Goal: Information Seeking & Learning: Learn about a topic

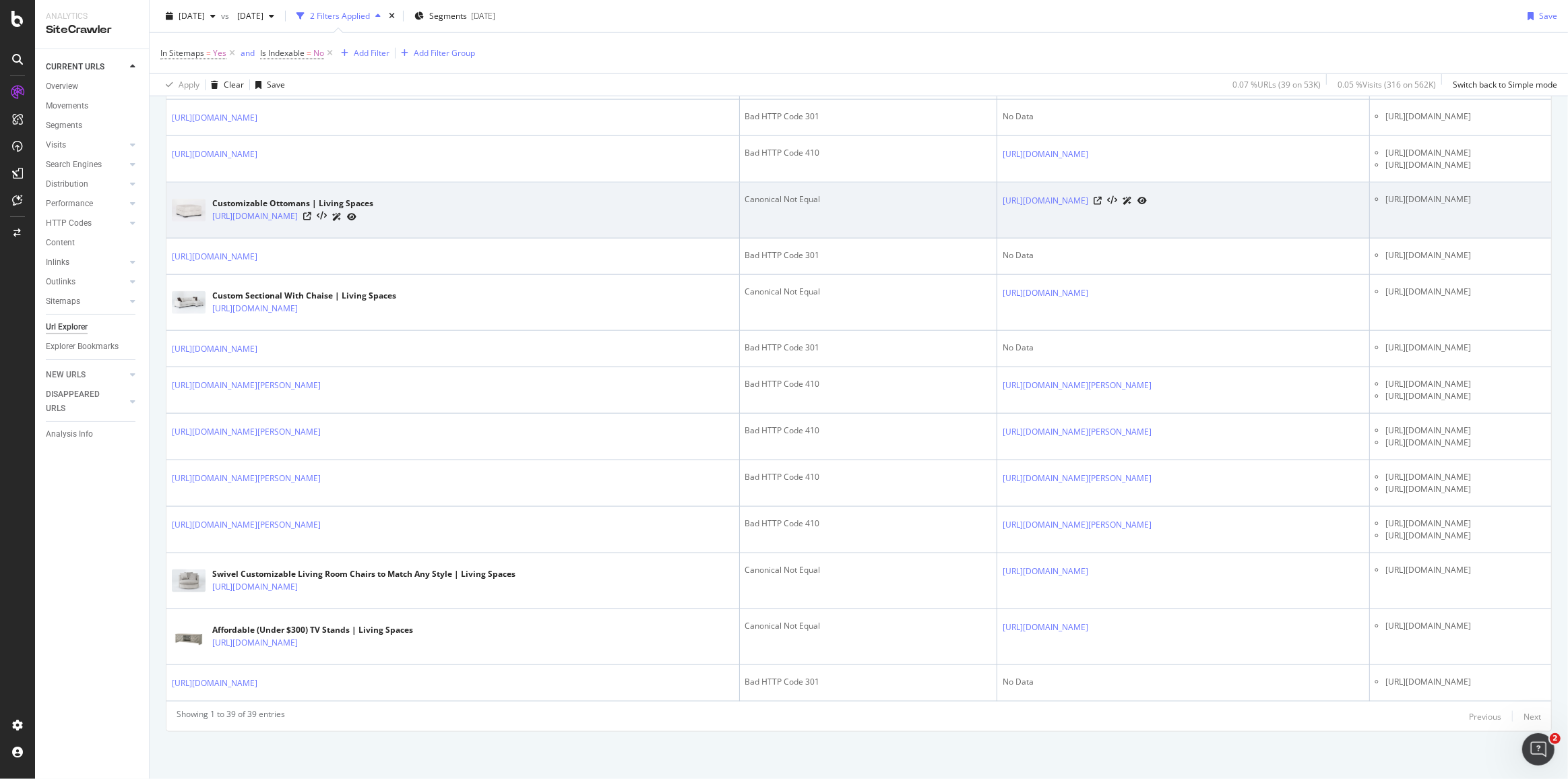
scroll to position [1837, 0]
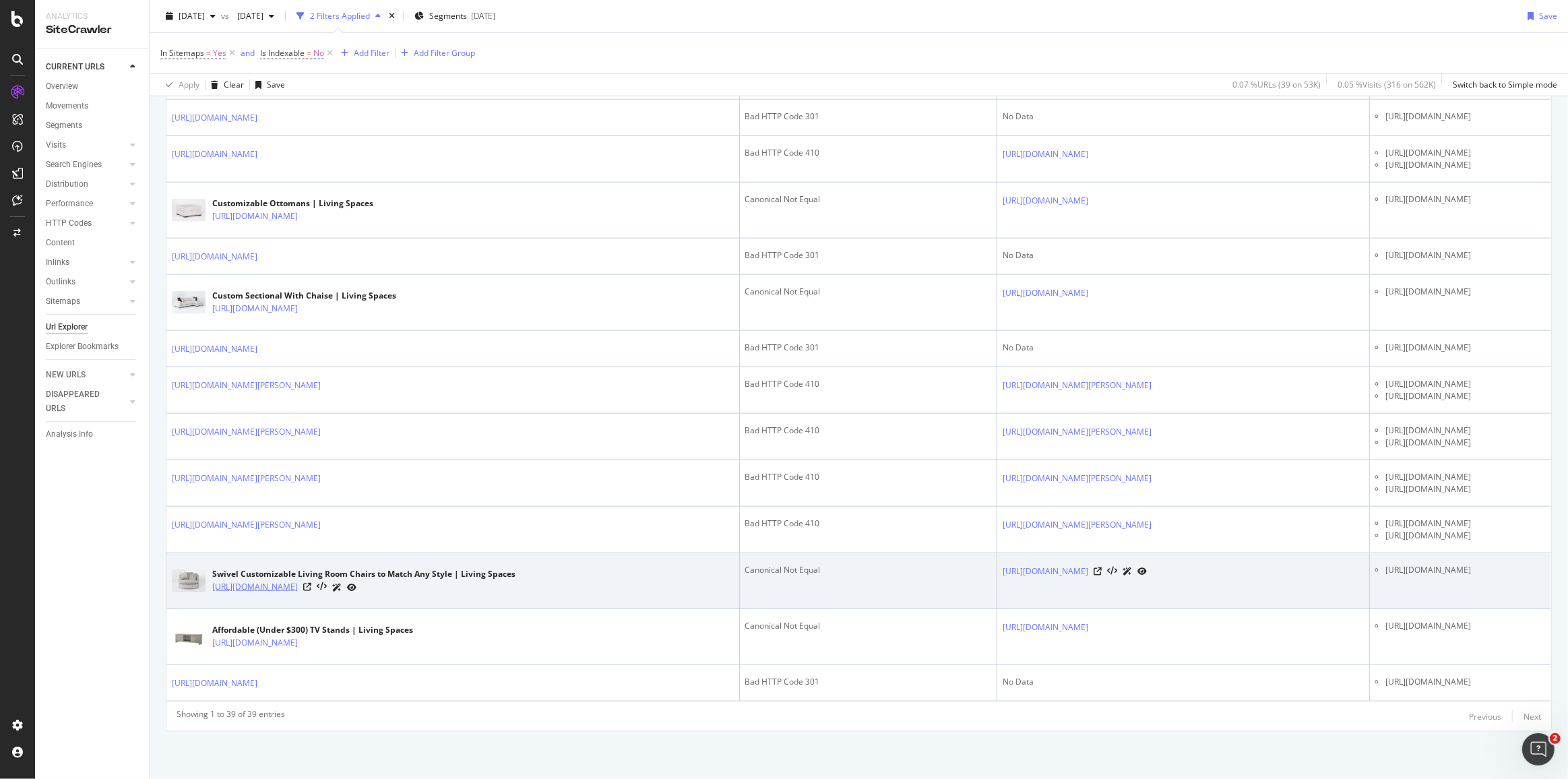
drag, startPoint x: 519, startPoint y: 654, endPoint x: 470, endPoint y: 601, distance: 72.2
click at [298, 593] on link "https://www.livingspaces.com/departments/furniture/living-room/accent-and-sofa-…" at bounding box center [255, 587] width 85 height 14
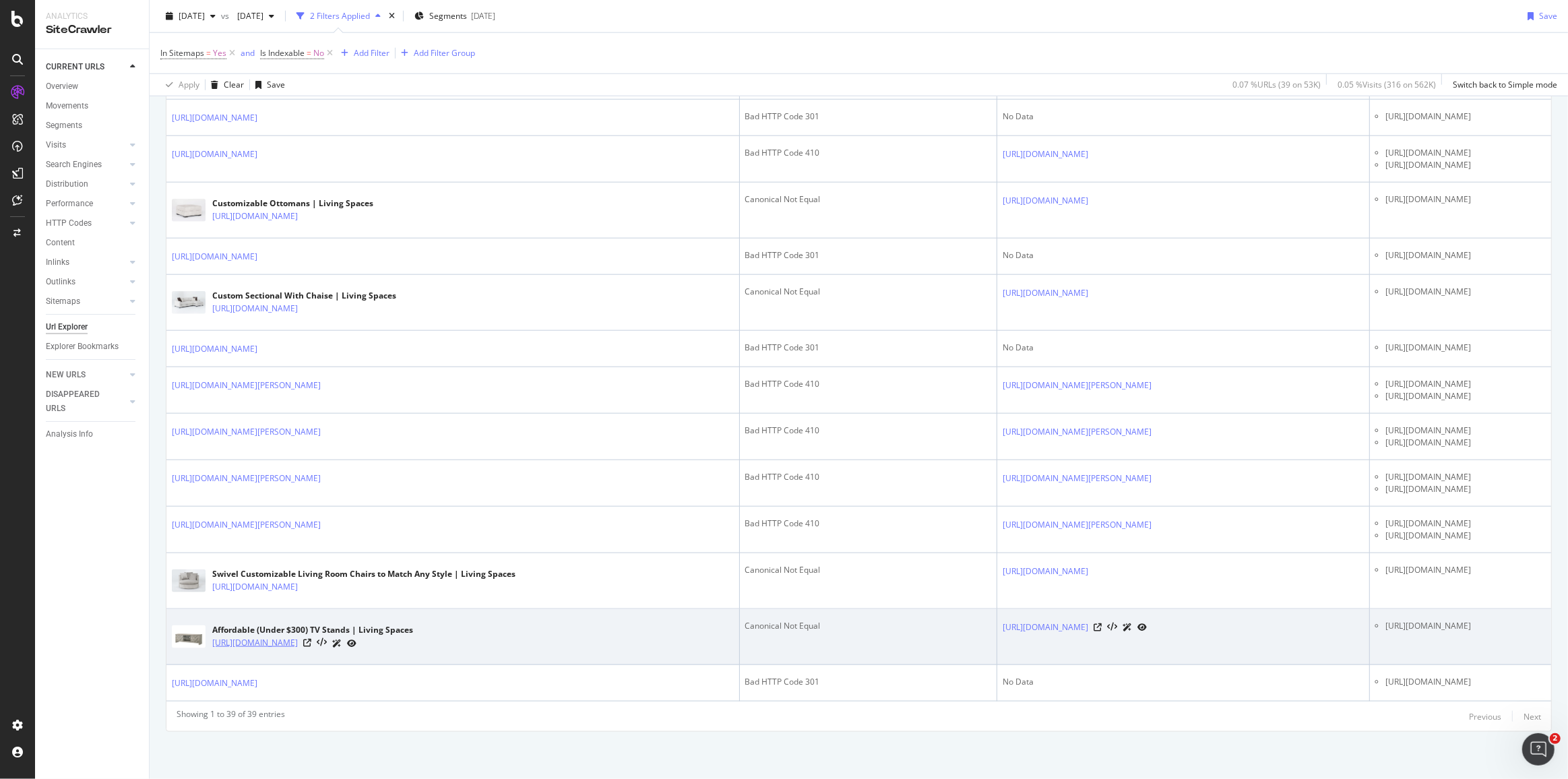
click at [106, 671] on div "CURRENT URLS Overview Movements Segments Visits Analysis Orphan URLs Search Eng…" at bounding box center [93, 414] width 114 height 729
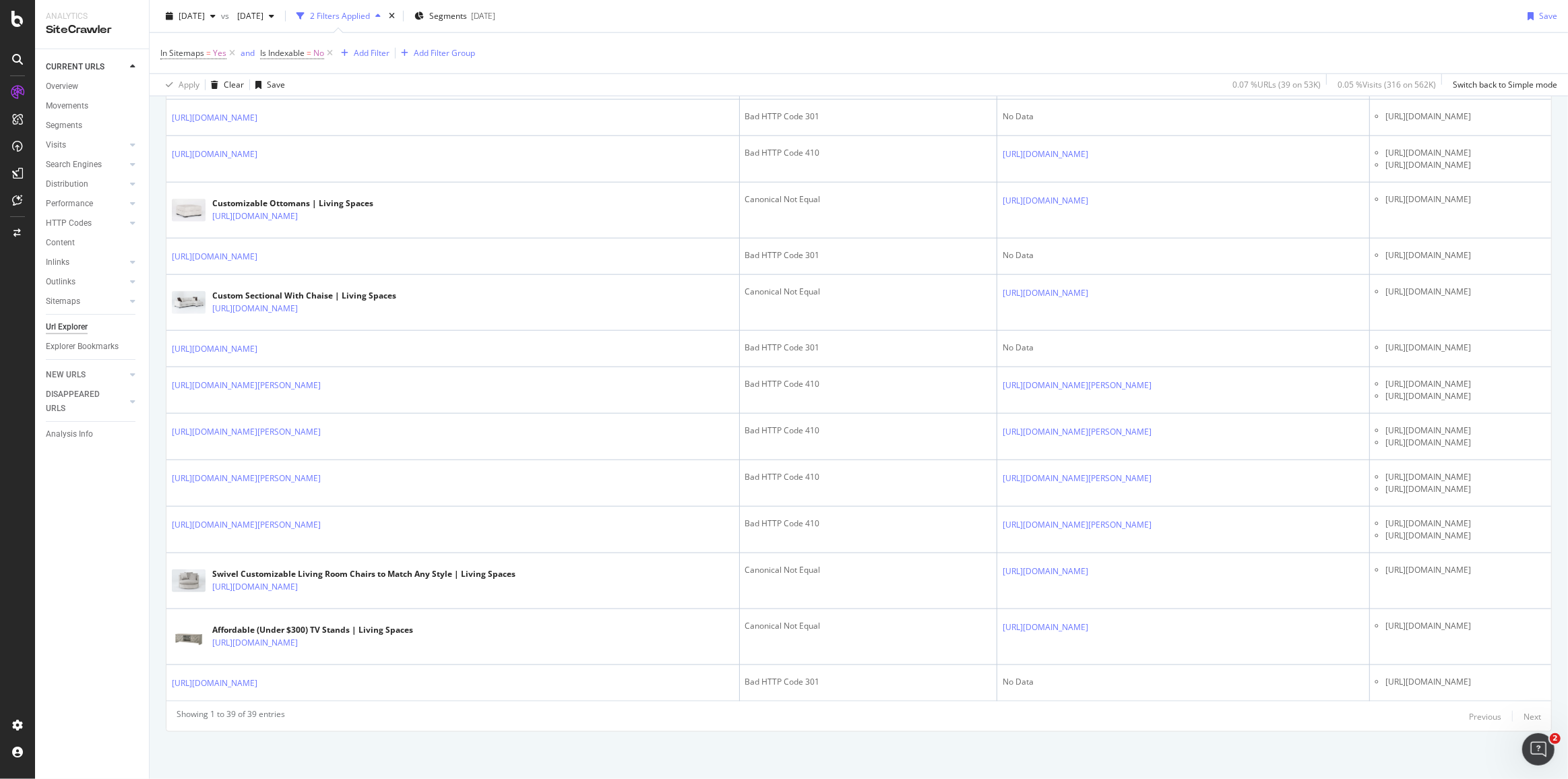
click at [68, 667] on div "CURRENT URLS Overview Movements Segments Visits Analysis Orphan URLs Search Eng…" at bounding box center [93, 414] width 114 height 729
click at [61, 177] on div "AlertPanel" at bounding box center [72, 178] width 44 height 14
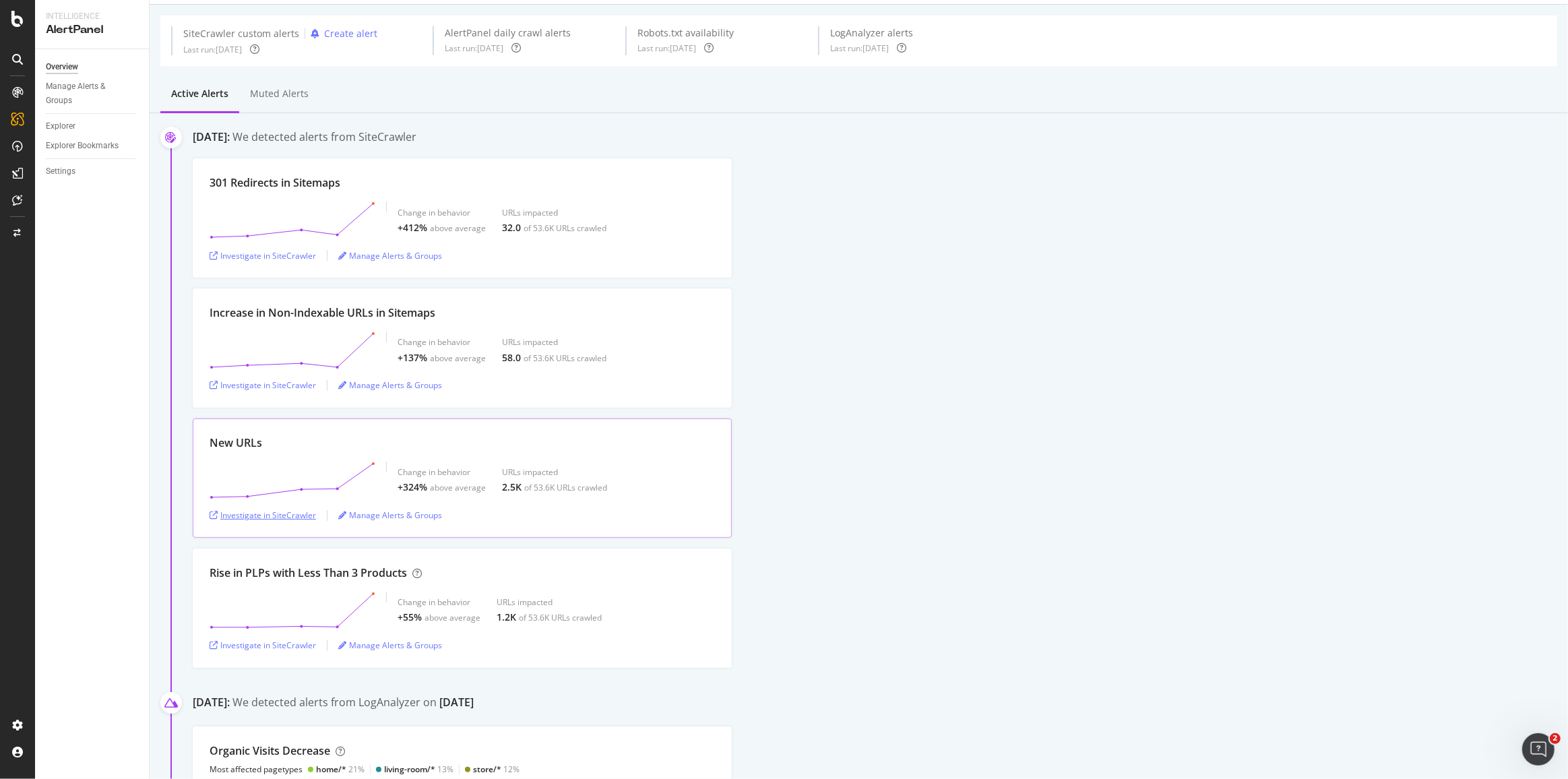
scroll to position [61, 0]
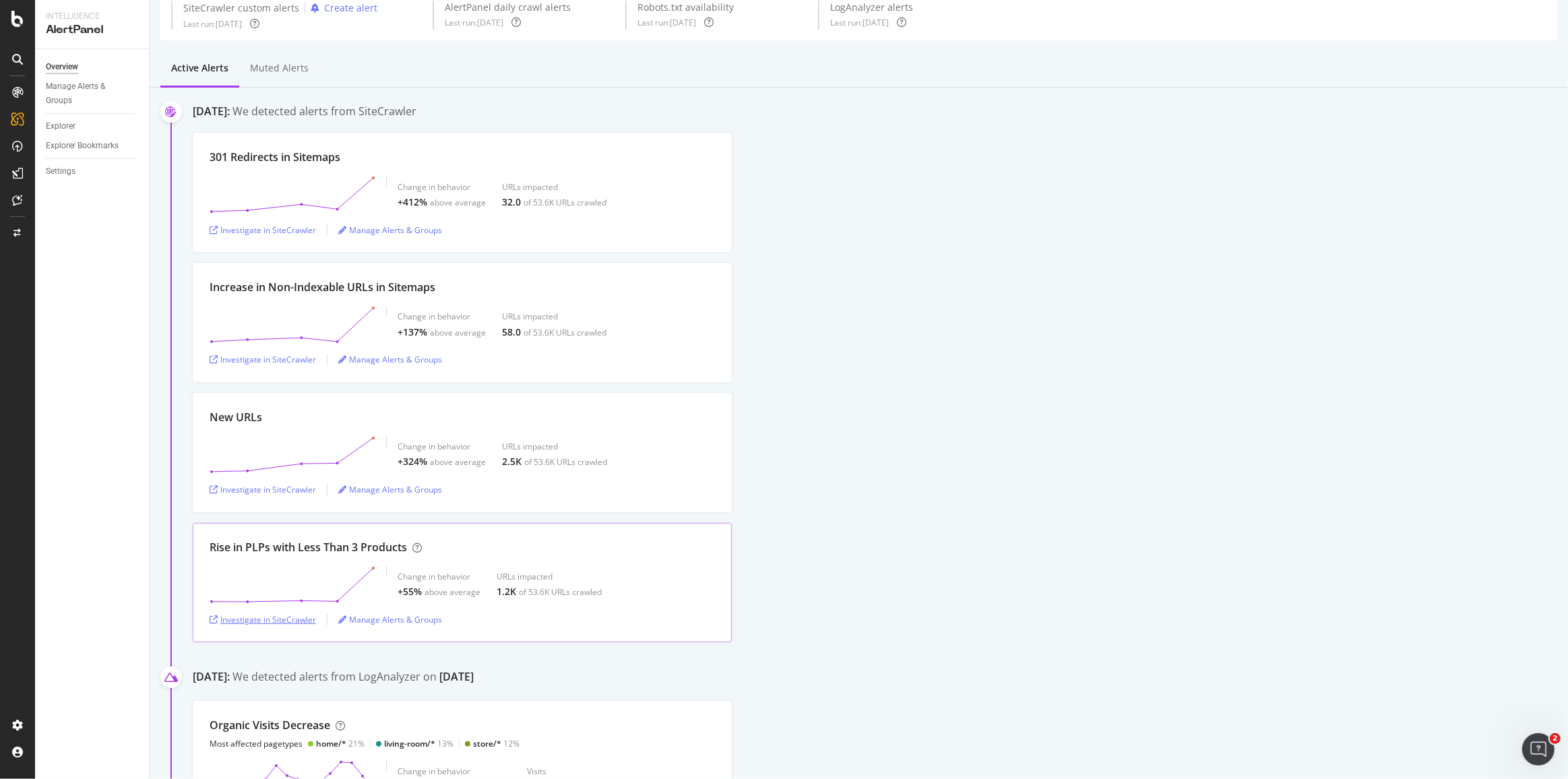
click at [297, 617] on div "Investigate in SiteCrawler" at bounding box center [262, 619] width 106 height 12
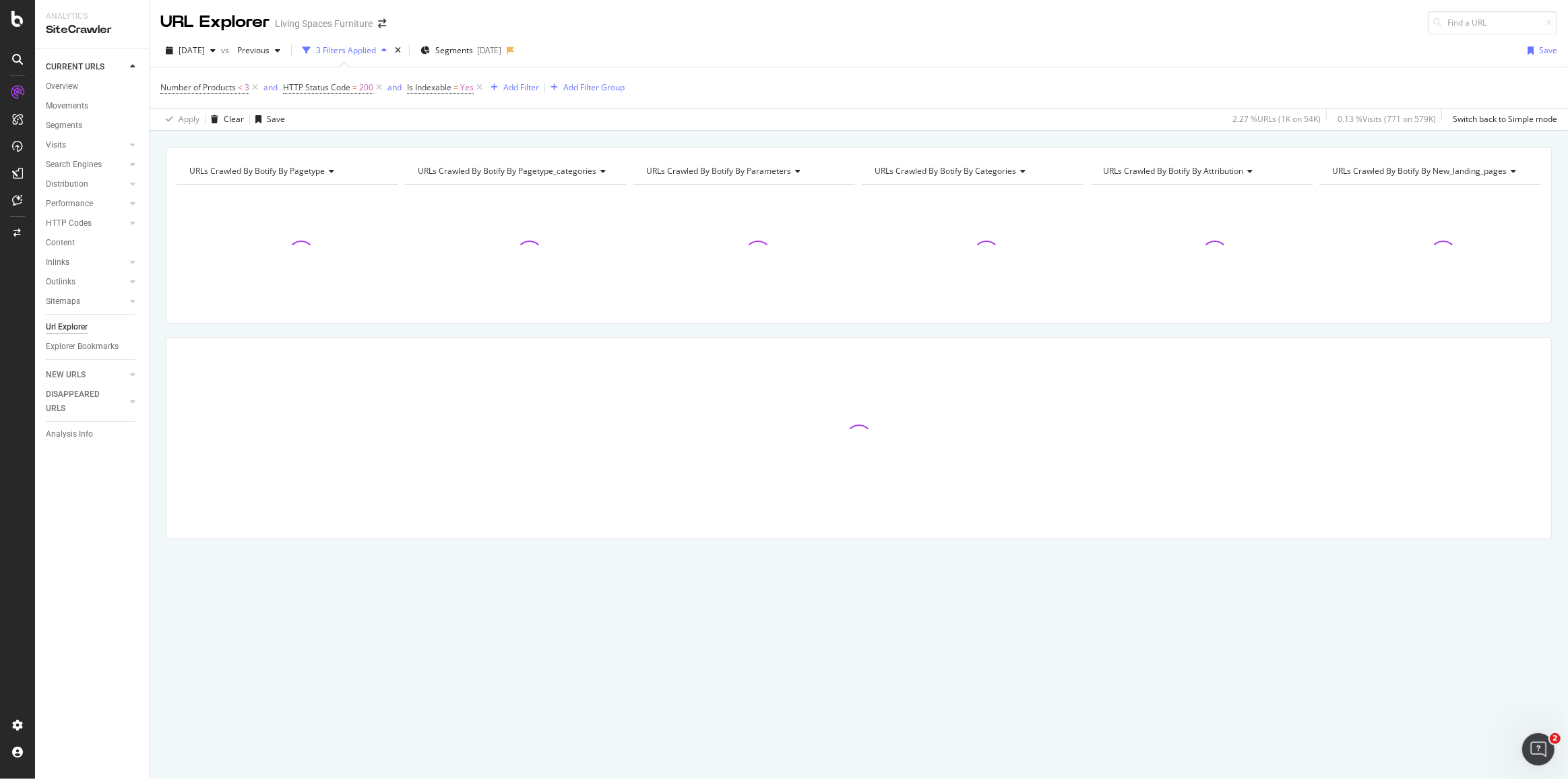
click at [205, 53] on span "[DATE]" at bounding box center [191, 50] width 26 height 12
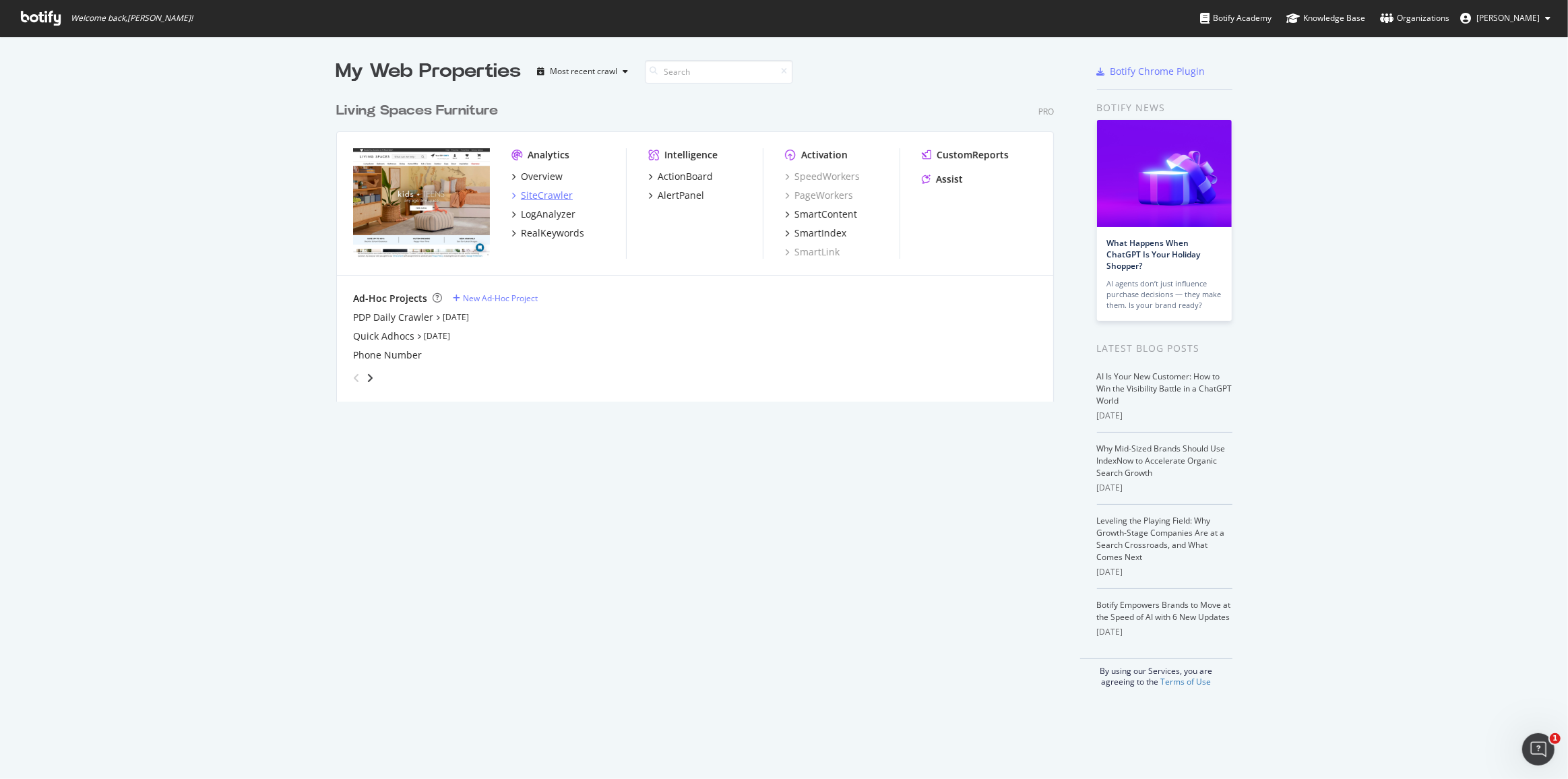
click at [541, 198] on div "SiteCrawler" at bounding box center [546, 195] width 52 height 14
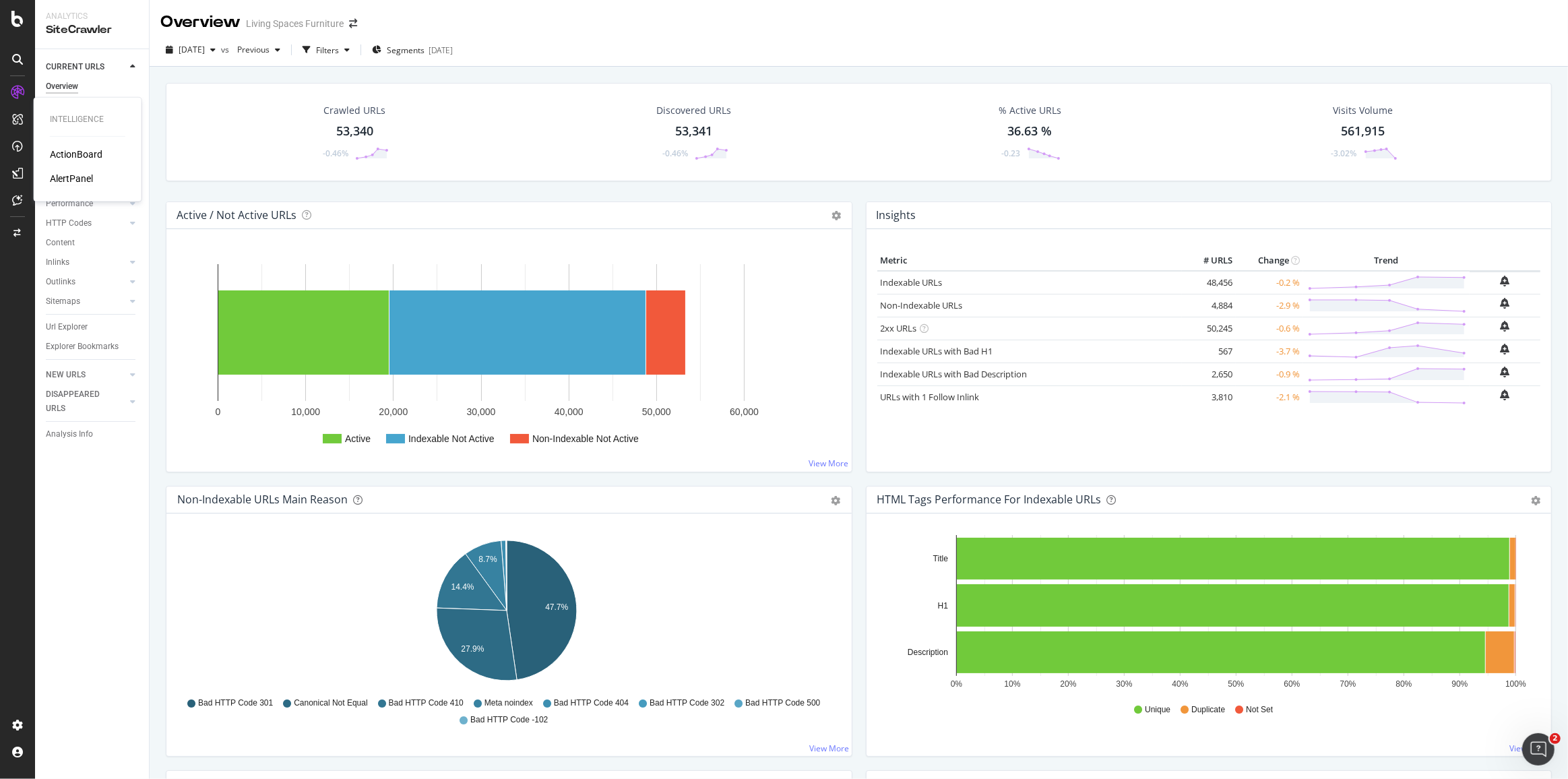
click at [54, 178] on div "AlertPanel" at bounding box center [72, 178] width 44 height 14
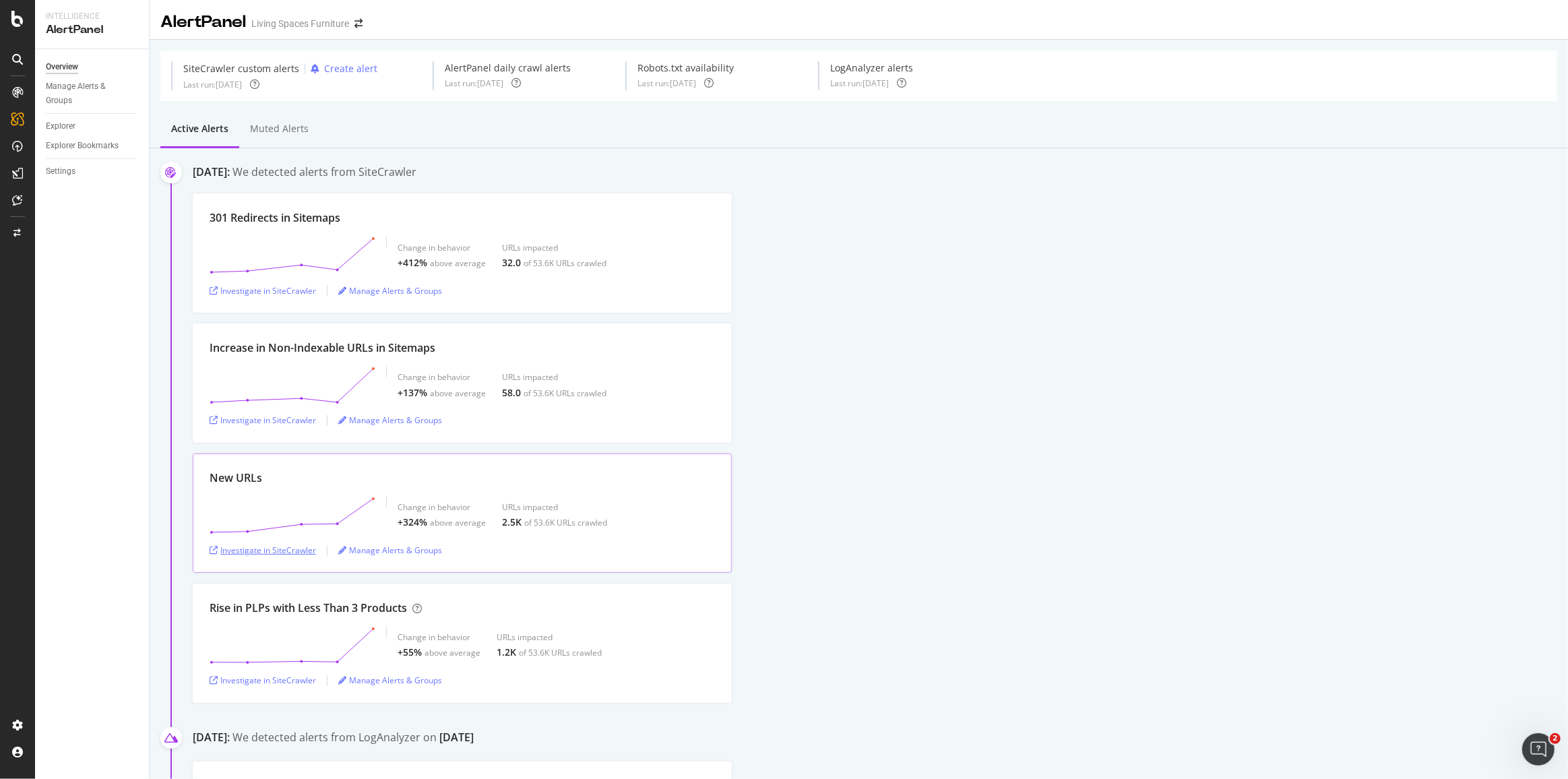
click at [278, 549] on div "Investigate in SiteCrawler" at bounding box center [262, 550] width 106 height 12
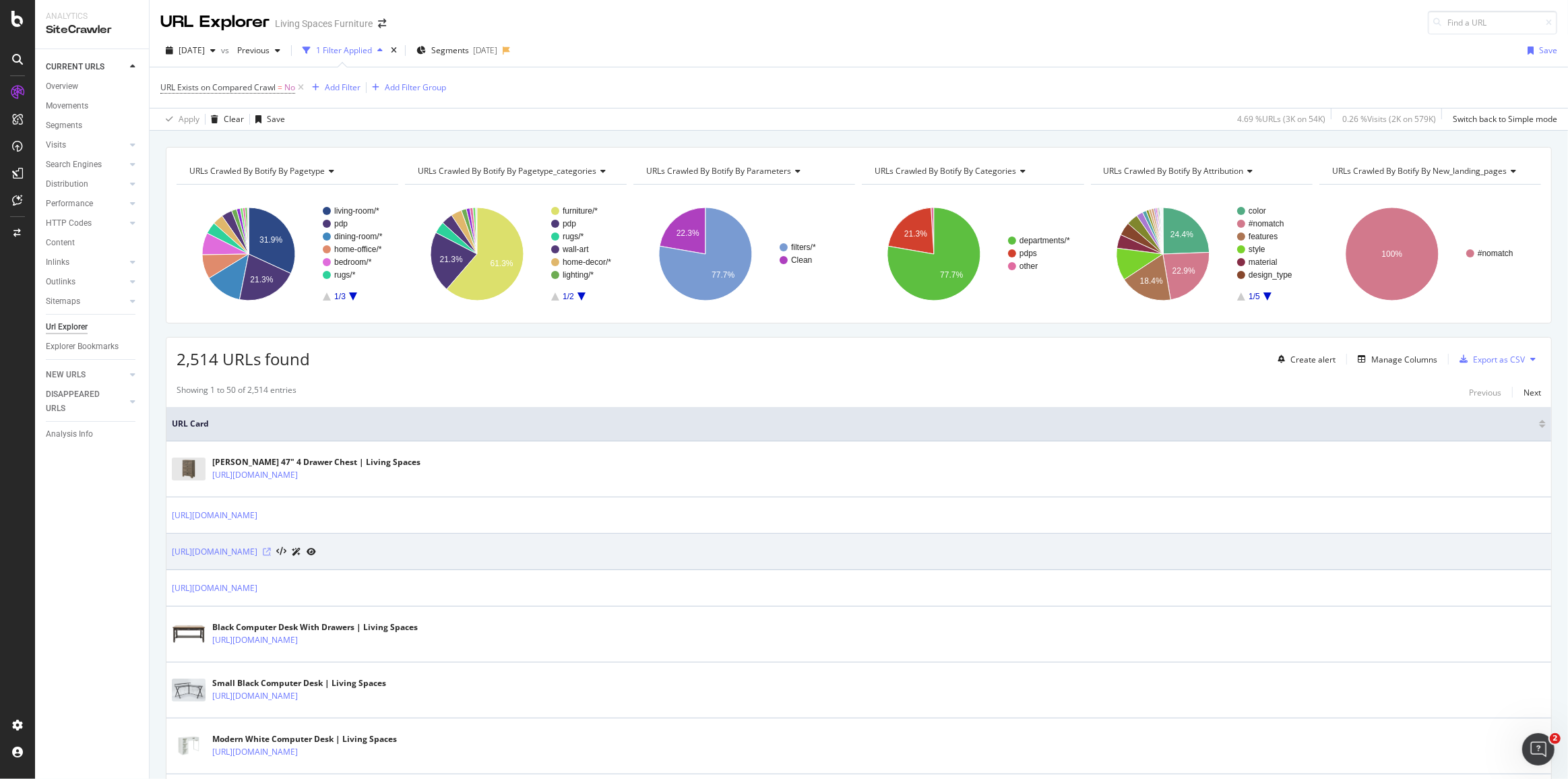
click at [271, 549] on icon at bounding box center [267, 551] width 8 height 8
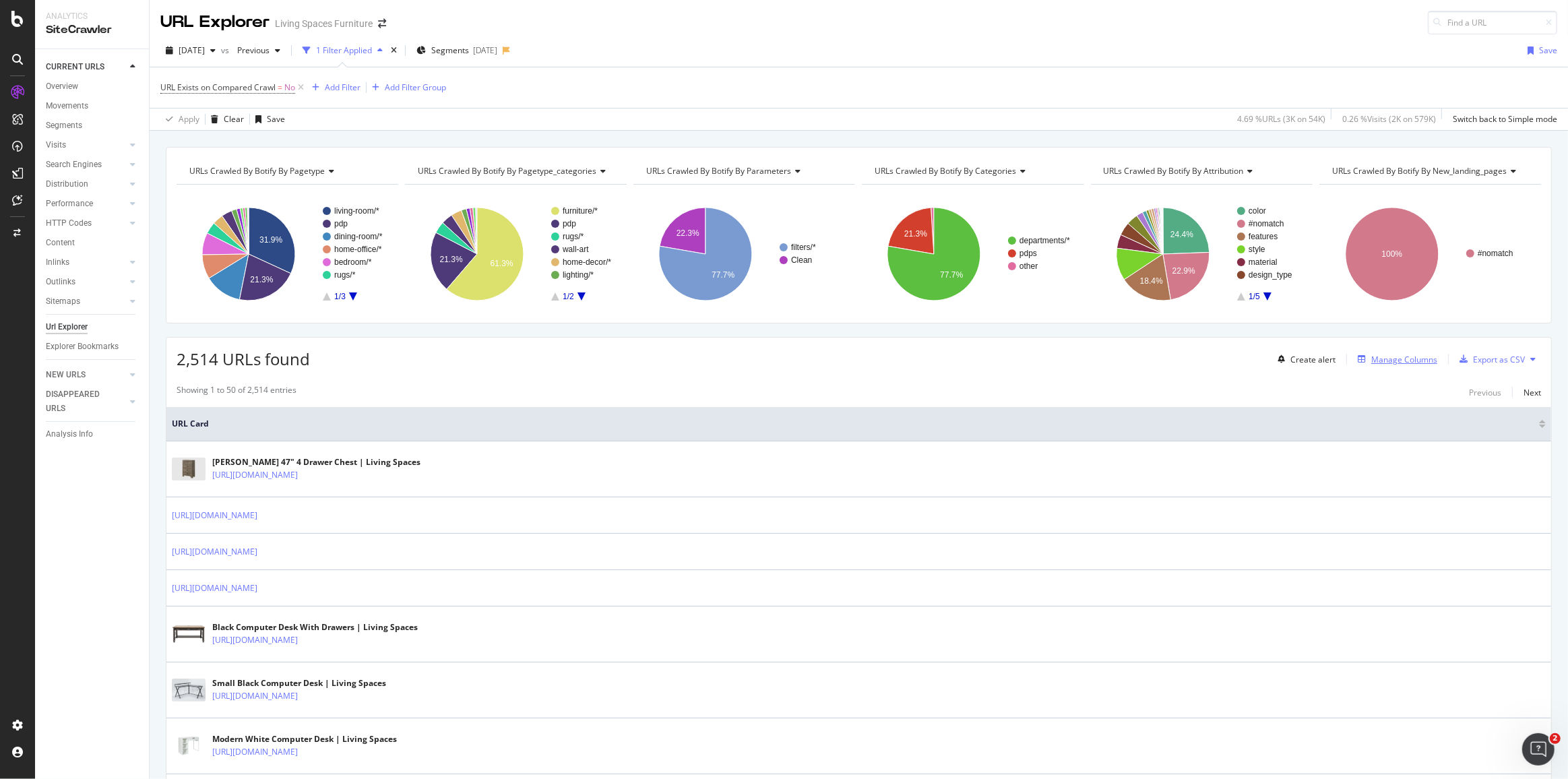
click at [1393, 355] on div "Manage Columns" at bounding box center [1405, 359] width 66 height 12
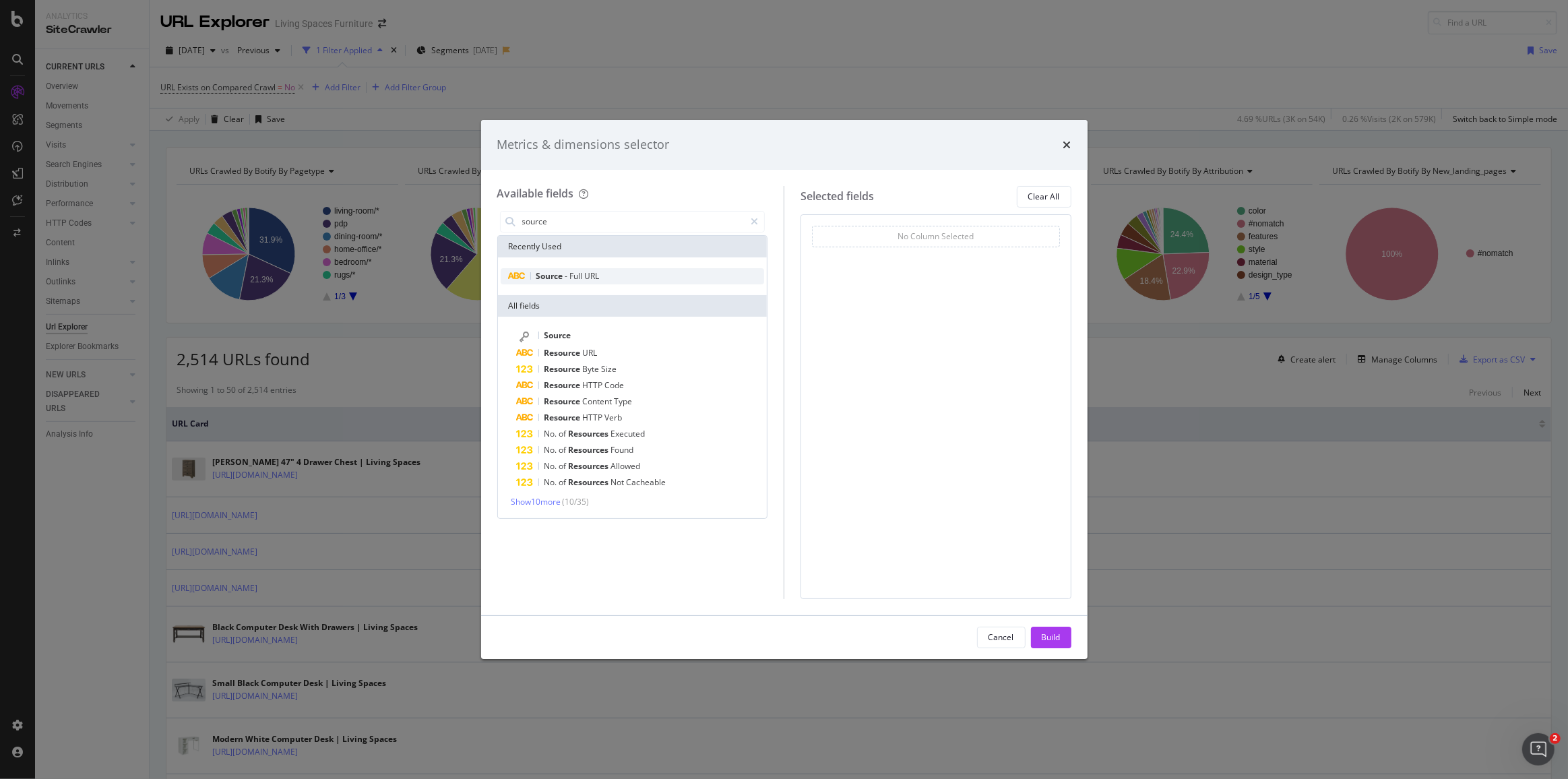
click at [682, 269] on div "Source - Full URL" at bounding box center [632, 277] width 264 height 16
click at [641, 214] on input "source" at bounding box center [632, 221] width 224 height 20
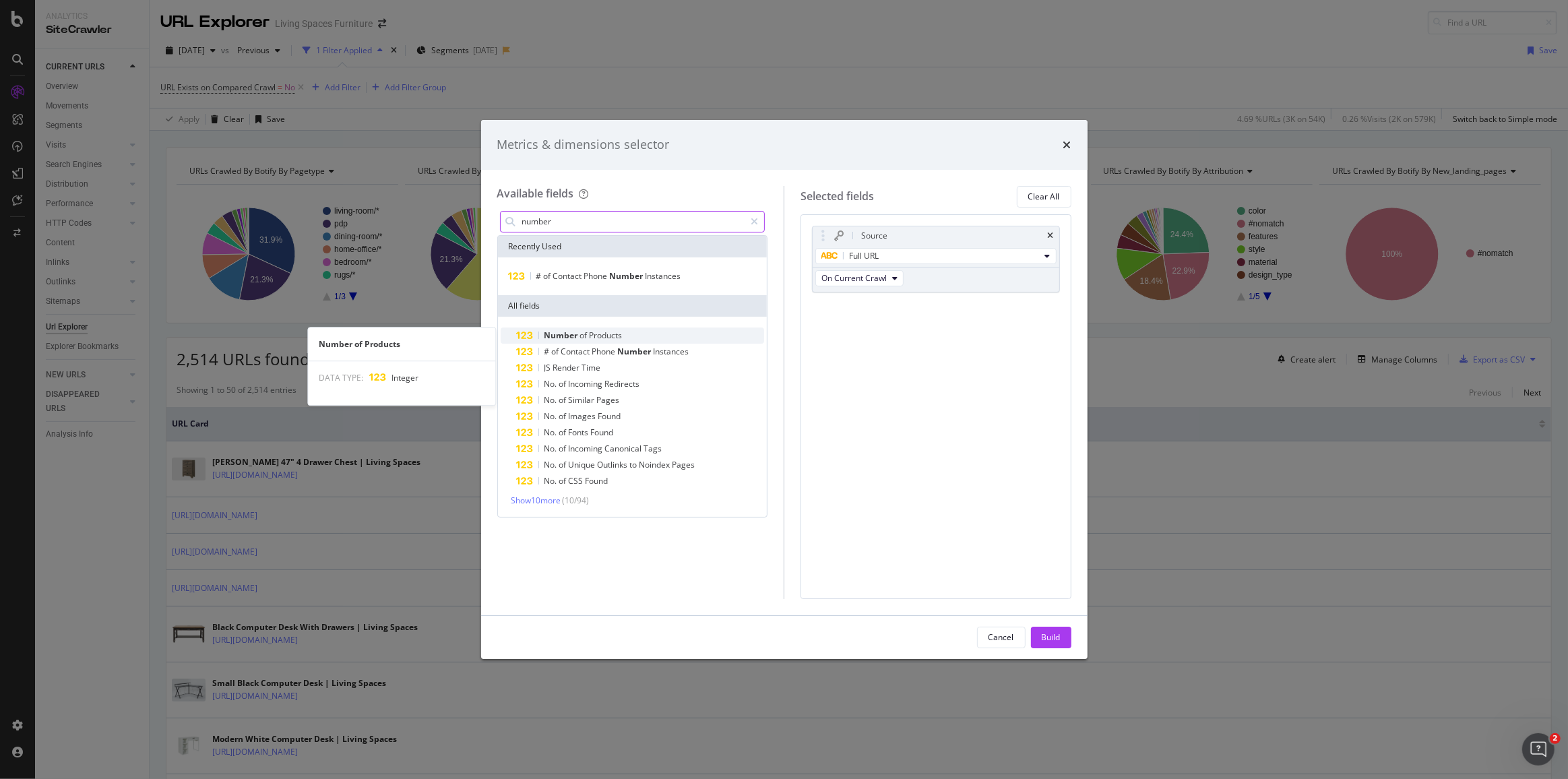
type input "number"
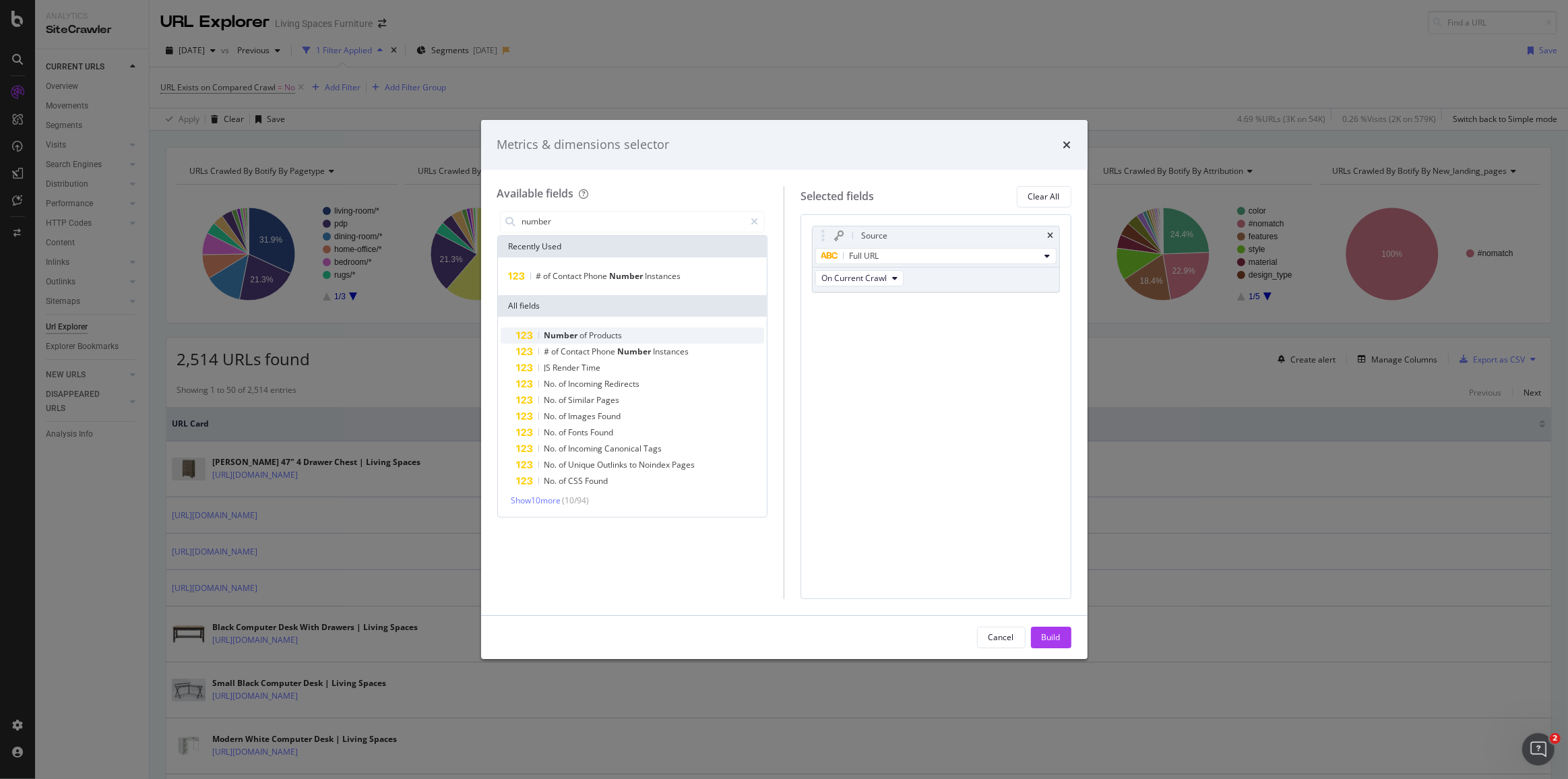
click at [622, 332] on div "Number of Products" at bounding box center [641, 336] width 248 height 16
click at [1055, 646] on div "Build" at bounding box center [1051, 638] width 19 height 20
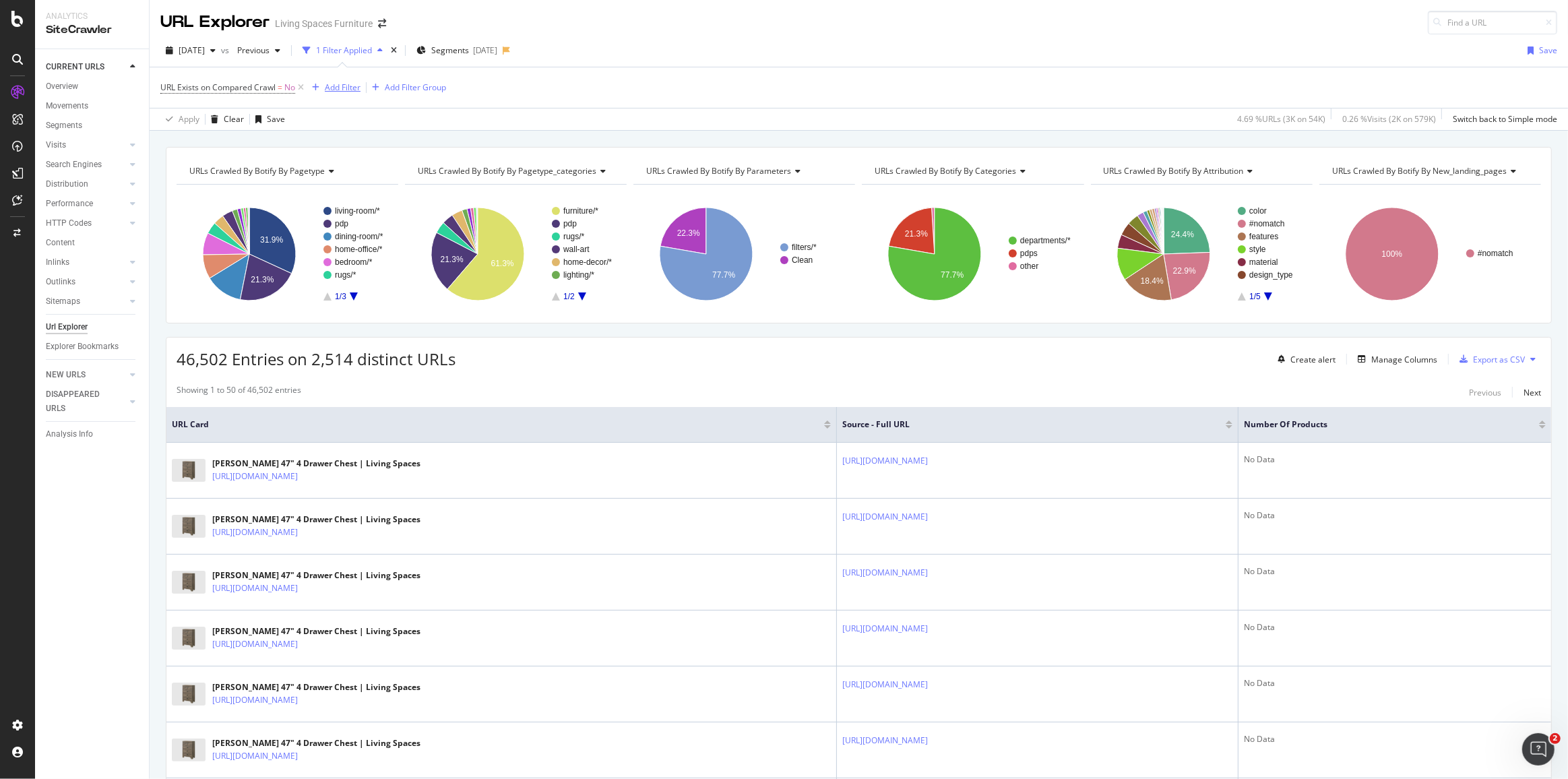
click at [342, 87] on div "Add Filter" at bounding box center [342, 87] width 35 height 12
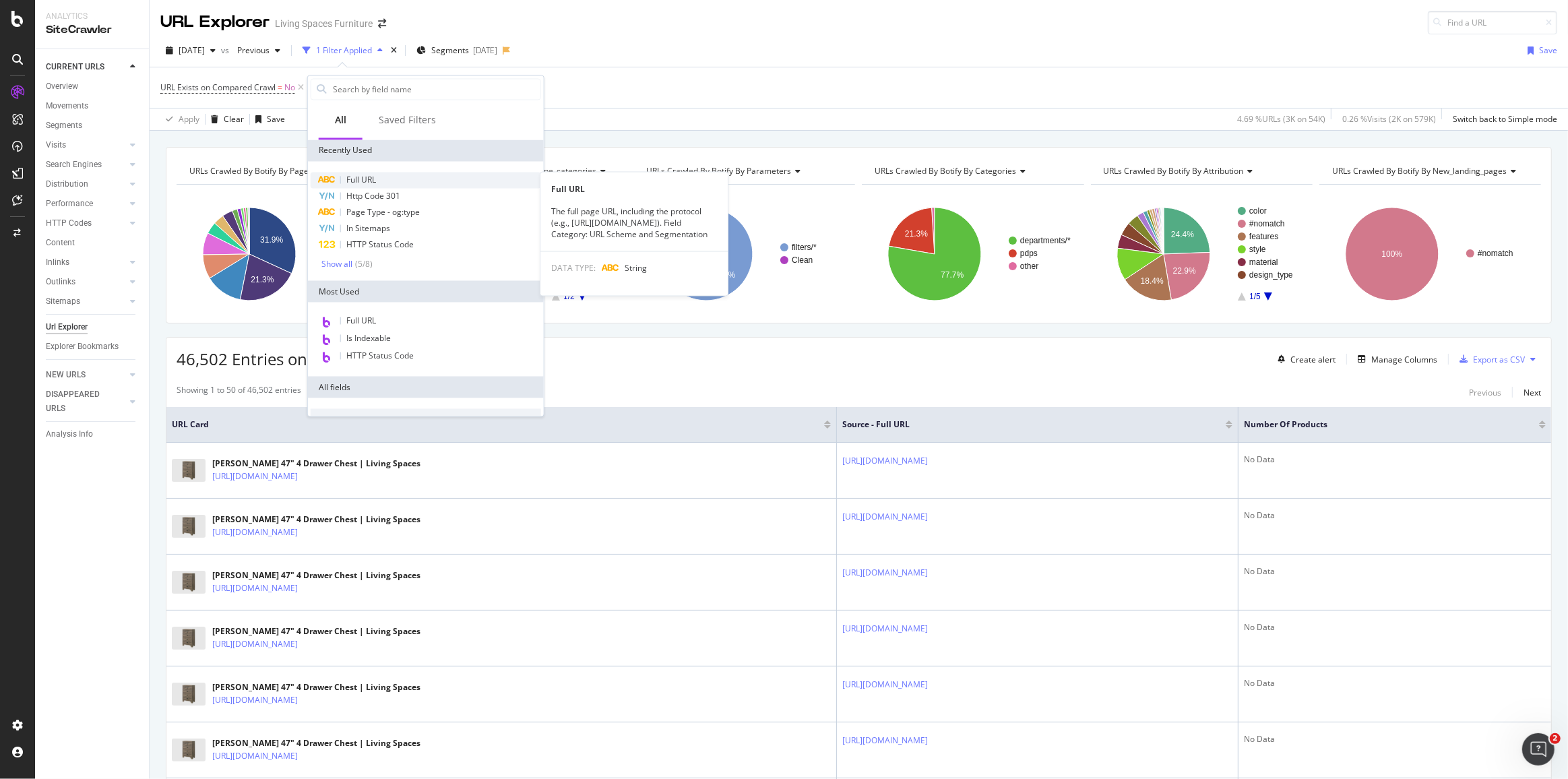
click at [375, 177] on span "Full URL" at bounding box center [361, 180] width 30 height 12
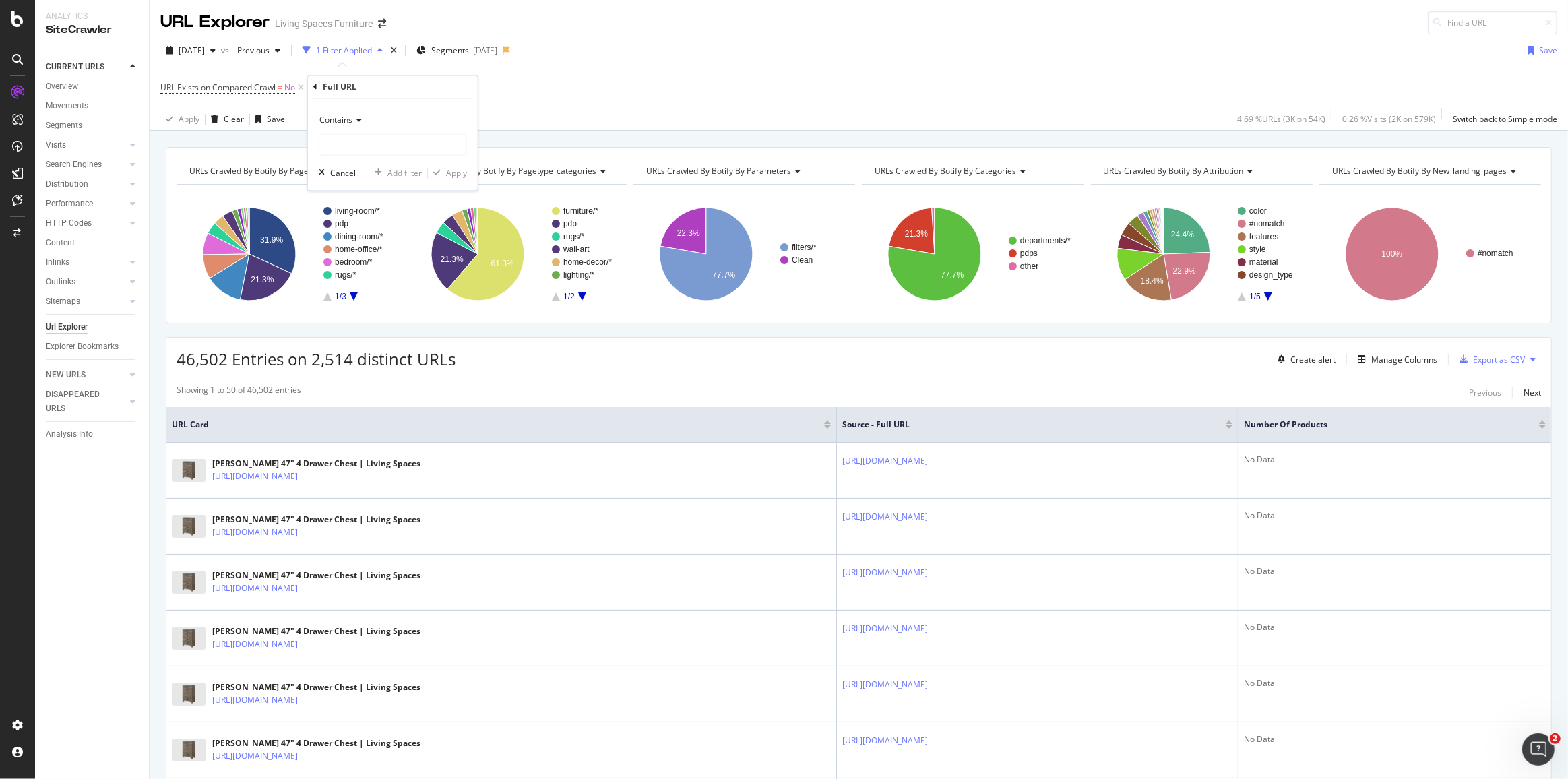
click at [350, 123] on span "Contains" at bounding box center [336, 120] width 33 height 12
click at [361, 269] on span "Doesn't contain" at bounding box center [355, 270] width 59 height 12
click at [357, 148] on input "text" at bounding box center [393, 145] width 147 height 22
type input "/pdp-"
click at [449, 174] on div "Apply" at bounding box center [456, 172] width 21 height 12
